Goal: Task Accomplishment & Management: Manage account settings

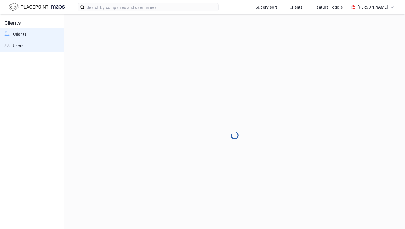
click at [30, 51] on link "Users" at bounding box center [32, 46] width 64 height 12
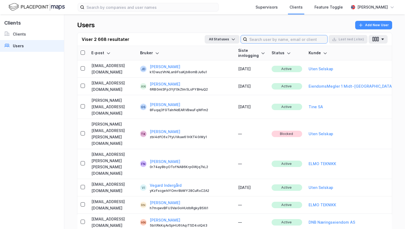
click at [299, 37] on input at bounding box center [287, 39] width 80 height 8
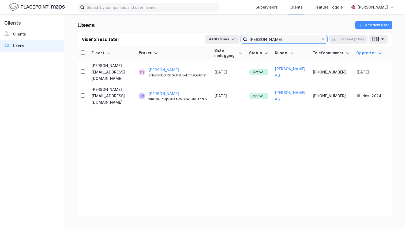
type input "[PERSON_NAME]"
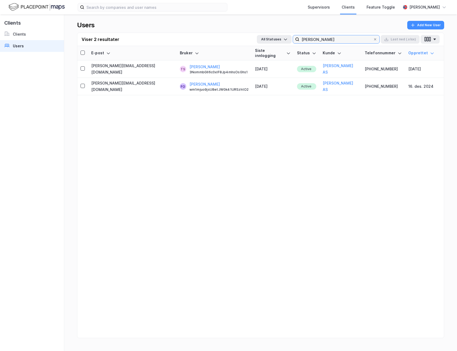
click at [349, 39] on input "[PERSON_NAME]" at bounding box center [336, 39] width 74 height 8
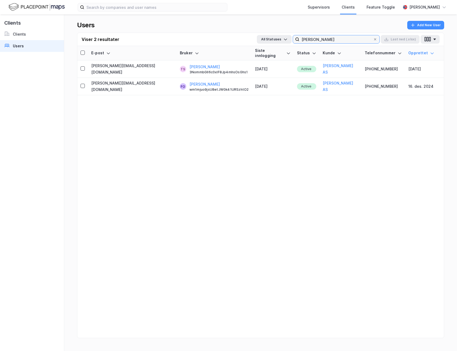
click at [349, 38] on input "[PERSON_NAME]" at bounding box center [336, 39] width 74 height 8
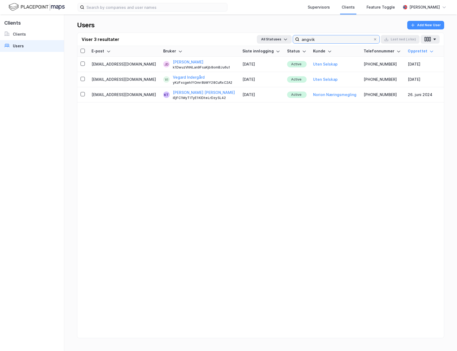
click at [321, 37] on input "angvik" at bounding box center [336, 39] width 74 height 8
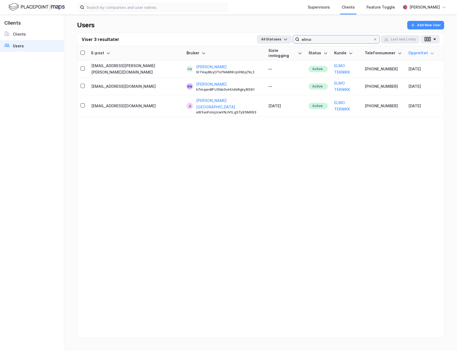
click at [347, 41] on input "elmo" at bounding box center [336, 39] width 74 height 8
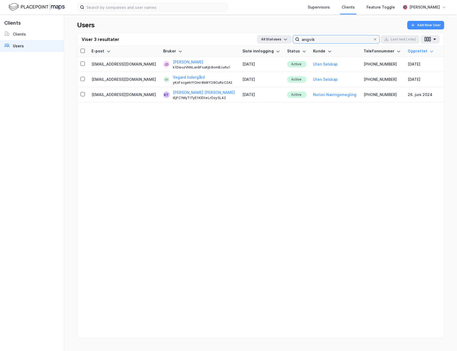
type input "angvik"
click at [177, 63] on button "[PERSON_NAME]" at bounding box center [188, 62] width 31 height 6
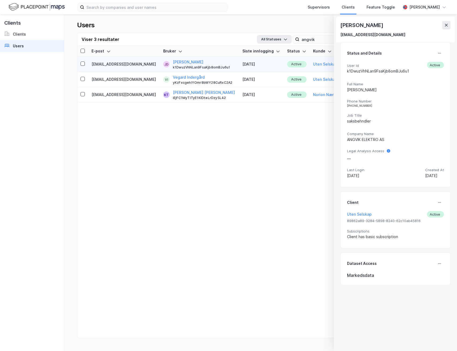
click at [404, 48] on div "Status and Details User Id k1DwuzVhNLan9FsaKjb8omBJu6u1 Active Full Name [PERSO…" at bounding box center [395, 114] width 110 height 145
click at [404, 51] on button at bounding box center [439, 53] width 9 height 9
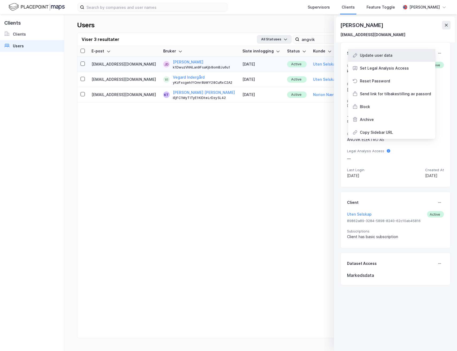
click at [396, 52] on div "Update user data" at bounding box center [391, 55] width 87 height 13
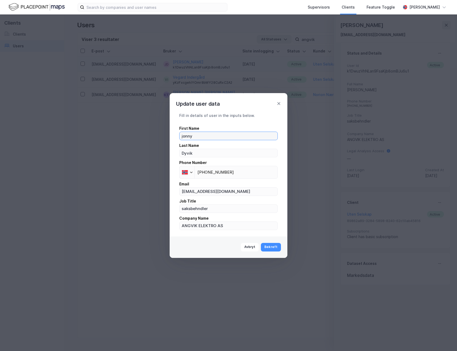
click at [184, 136] on input "jonny" at bounding box center [229, 136] width 98 height 8
type input "[PERSON_NAME]"
click at [277, 229] on button "Bekreft" at bounding box center [271, 247] width 20 height 9
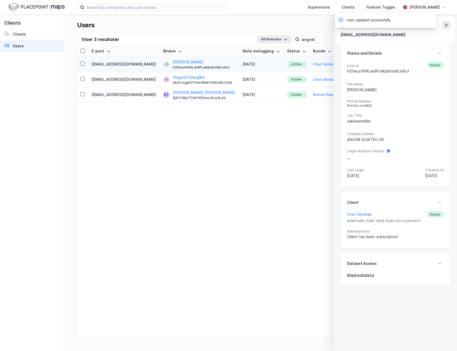
click at [404, 23] on div "User updated successfully" at bounding box center [402, 22] width 102 height 18
click at [404, 25] on div "User updated successfully" at bounding box center [402, 22] width 102 height 18
click at [404, 29] on div "User updated successfully" at bounding box center [402, 22] width 102 height 18
